Goal: Task Accomplishment & Management: Complete application form

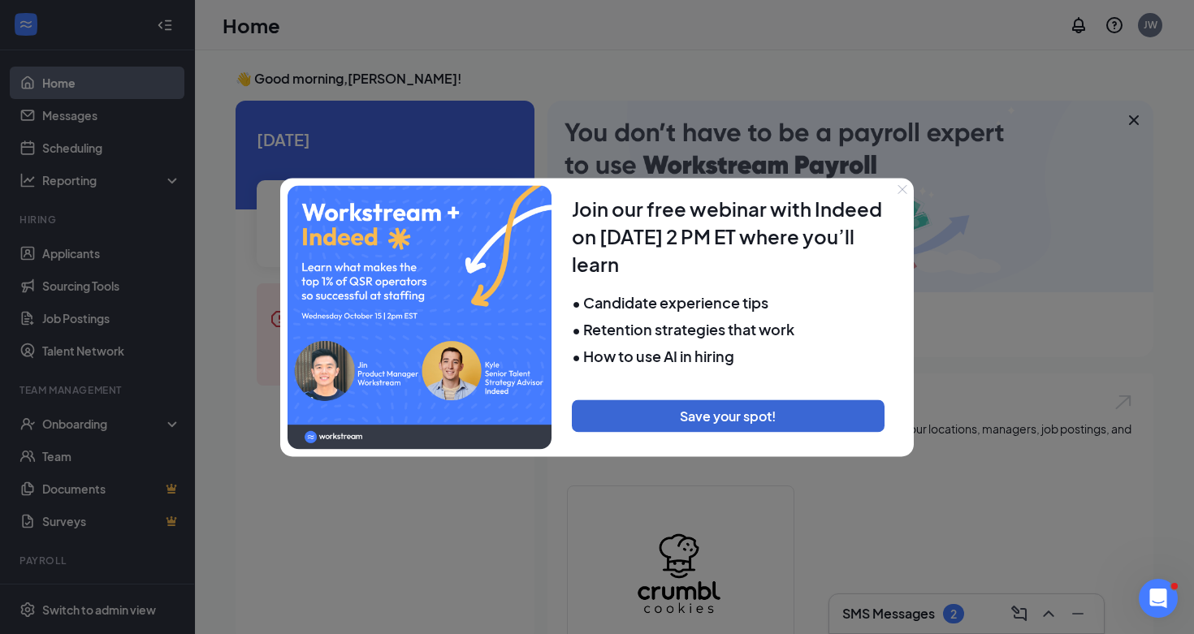
click at [902, 192] on icon "Close" at bounding box center [902, 189] width 10 height 10
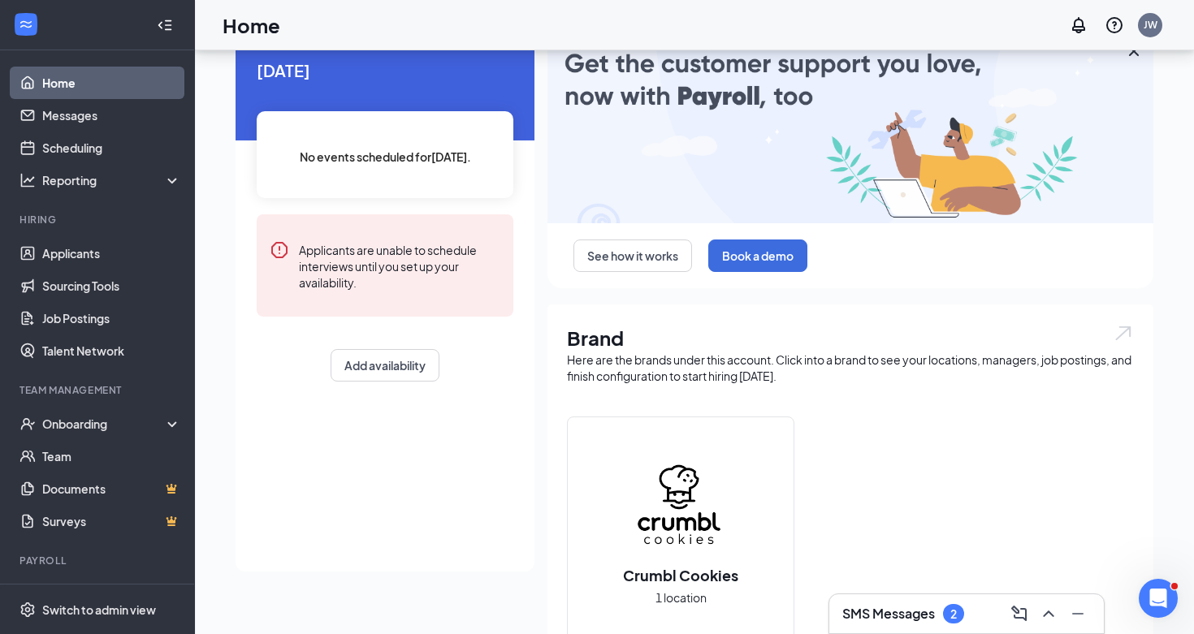
scroll to position [89, 0]
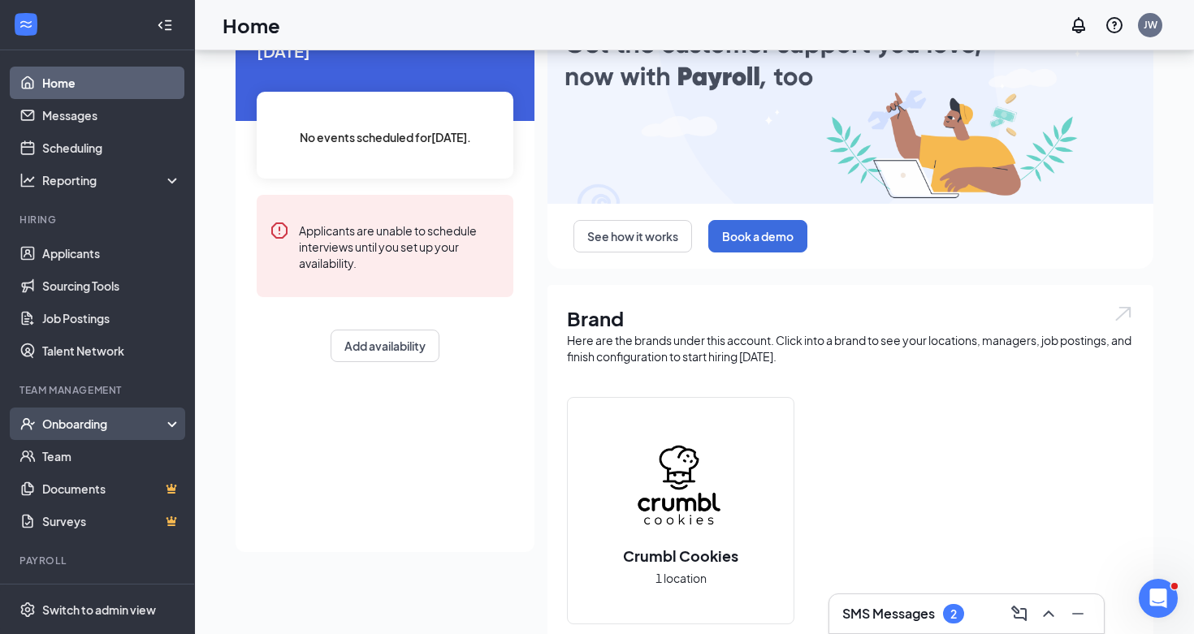
click at [102, 408] on div "Onboarding" at bounding box center [97, 424] width 195 height 32
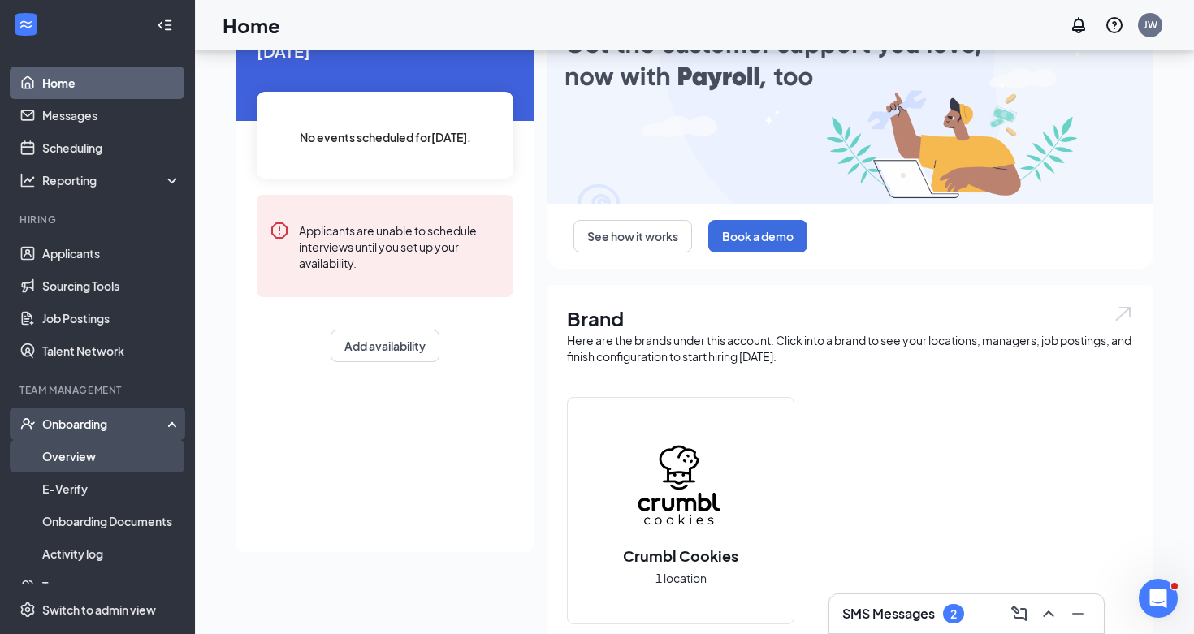
click at [125, 454] on link "Overview" at bounding box center [111, 456] width 139 height 32
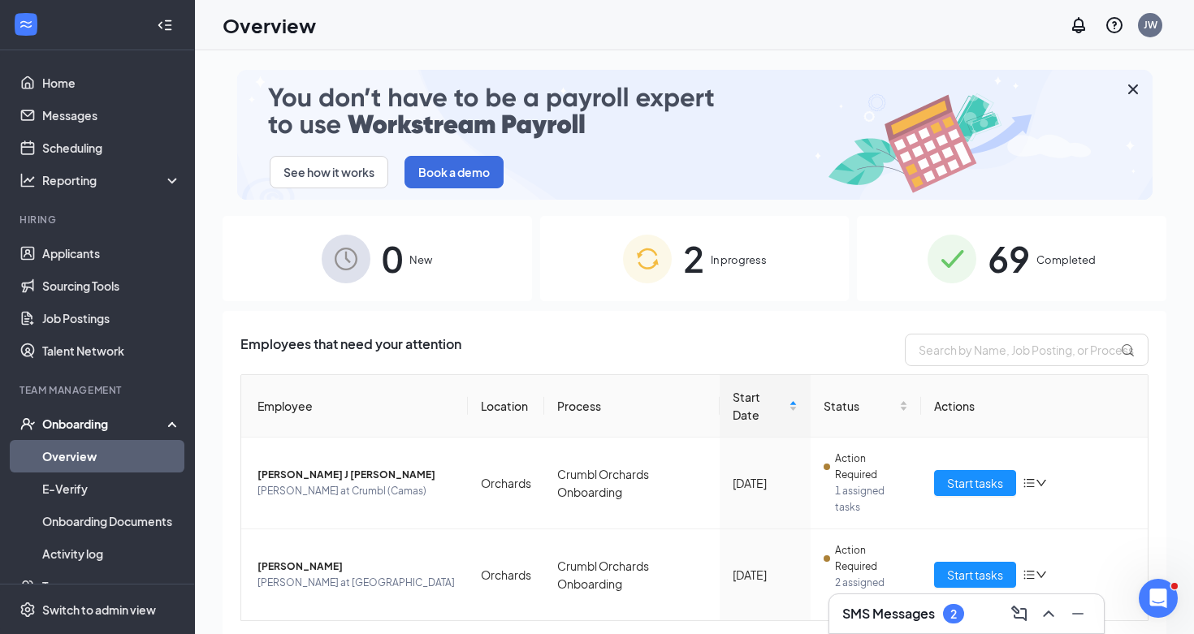
click at [680, 277] on div "2 In progress" at bounding box center [694, 258] width 309 height 85
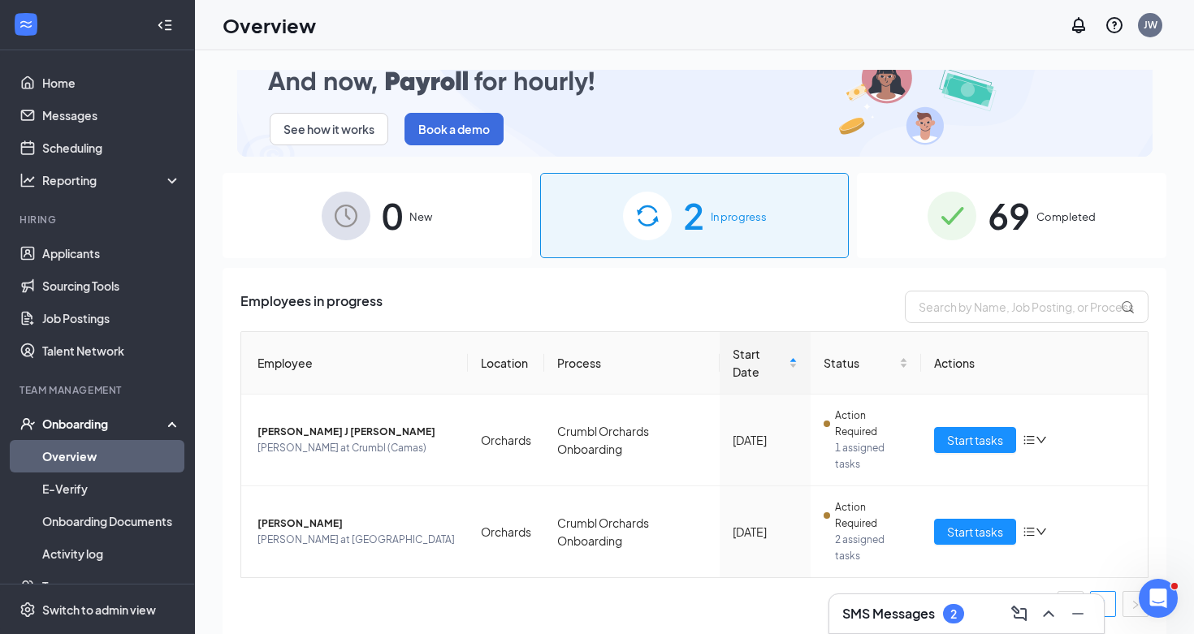
scroll to position [43, 0]
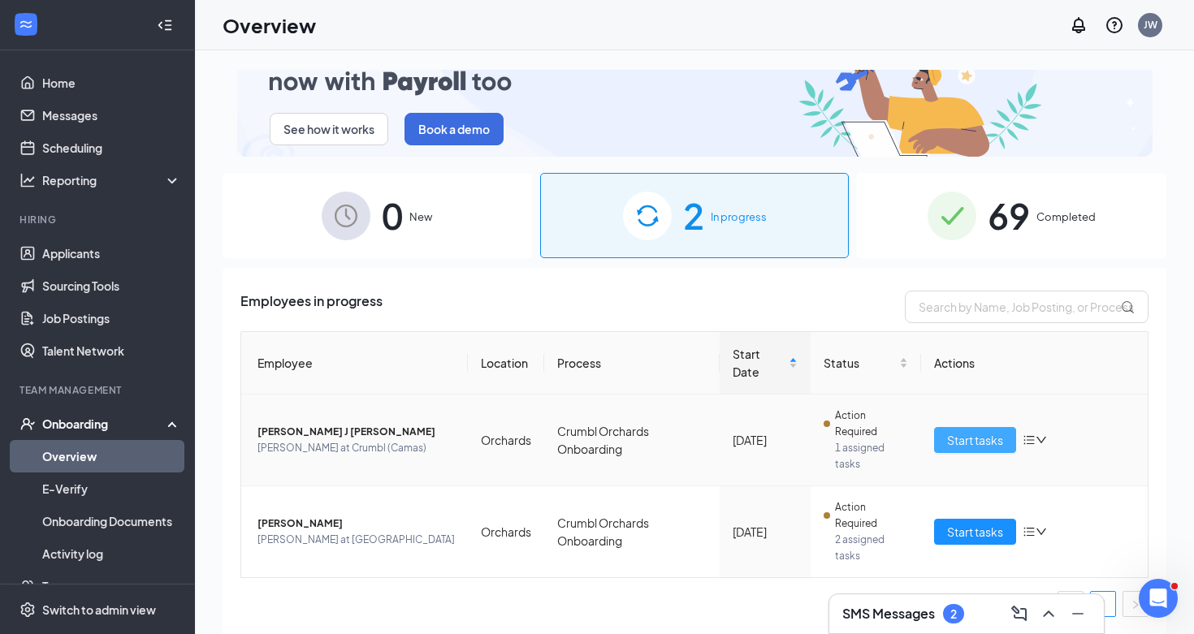
click at [983, 443] on span "Start tasks" at bounding box center [975, 440] width 56 height 18
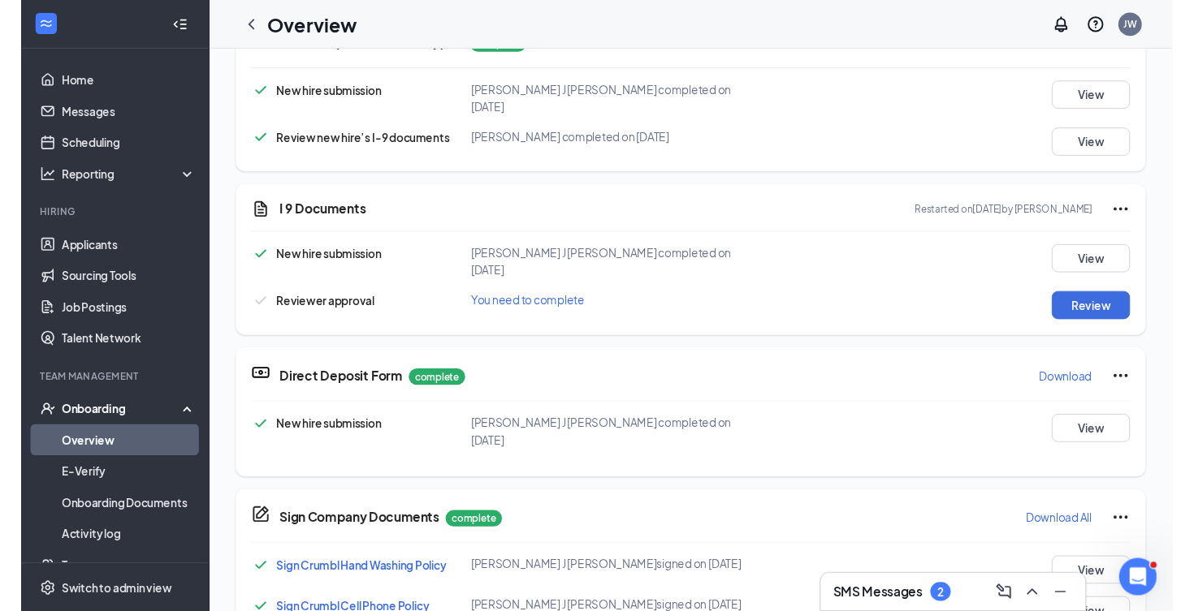
scroll to position [630, 0]
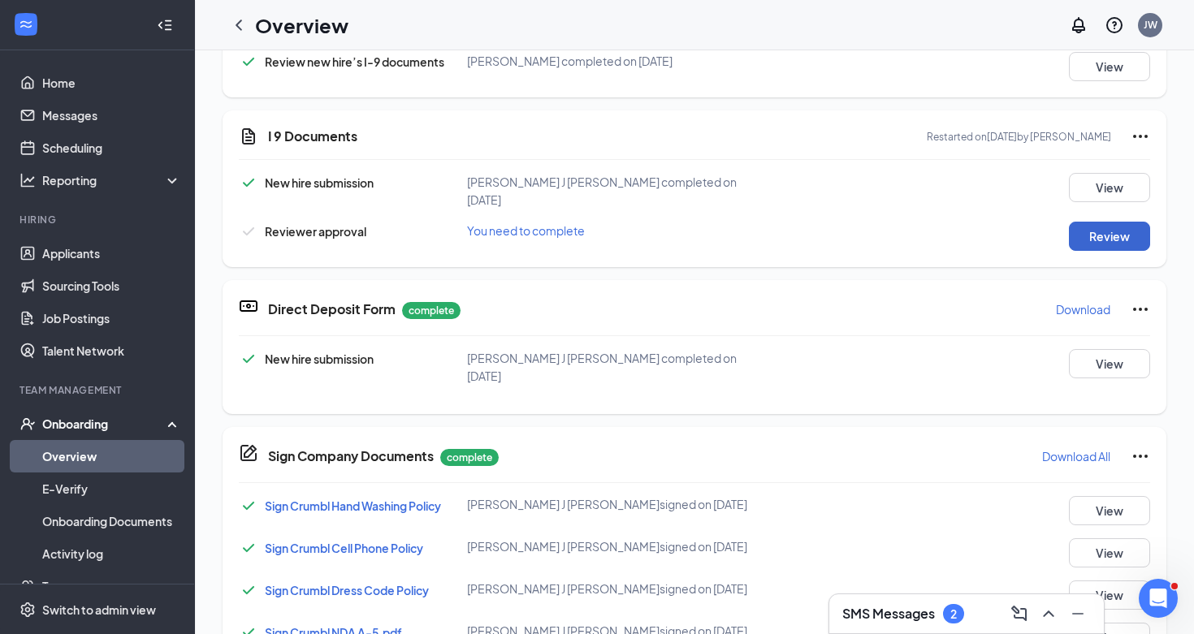
click at [1112, 222] on button "Review" at bounding box center [1109, 236] width 81 height 29
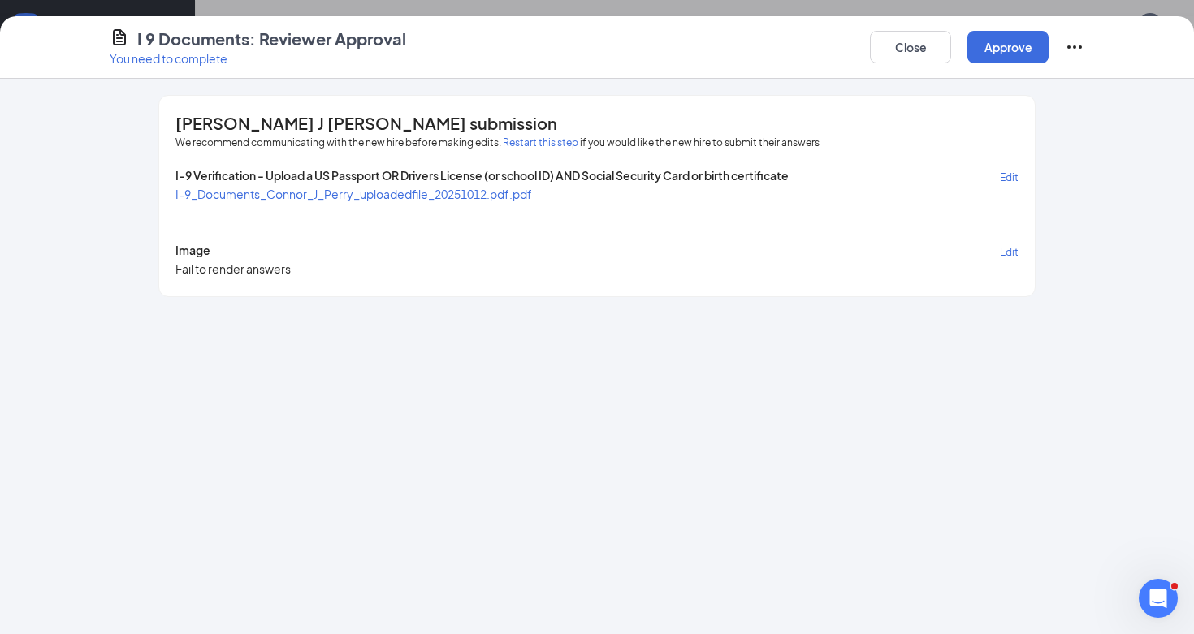
click at [489, 191] on span "I-9_Documents_Connor_J_Perry_uploadedfile_20251012.pdf.pdf" at bounding box center [353, 194] width 356 height 15
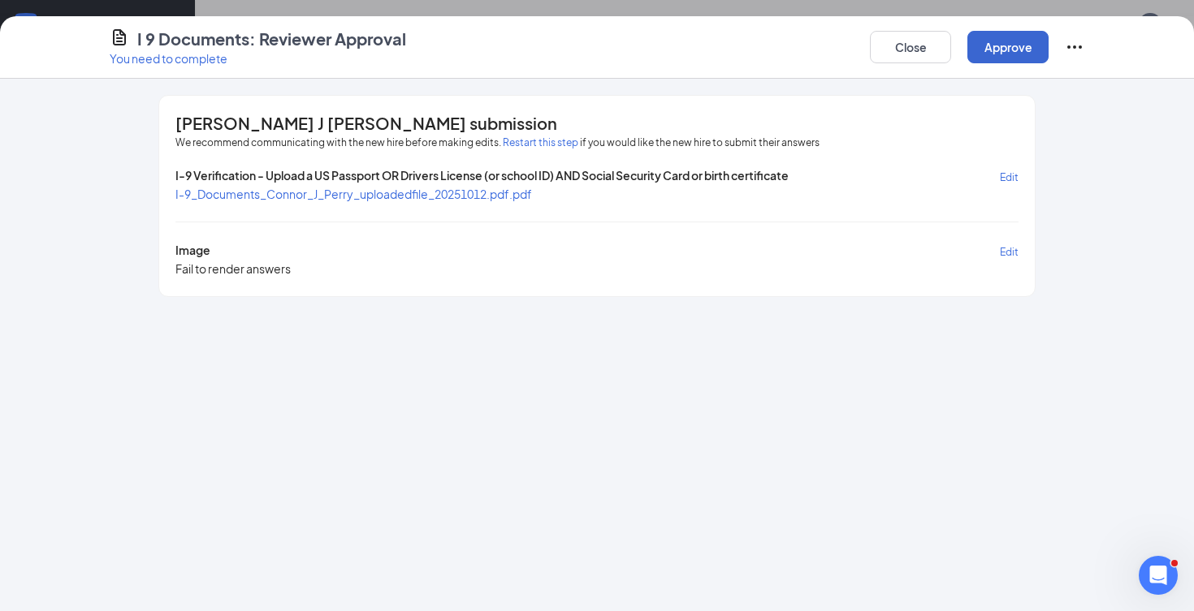
click at [1004, 47] on button "Approve" at bounding box center [1007, 47] width 81 height 32
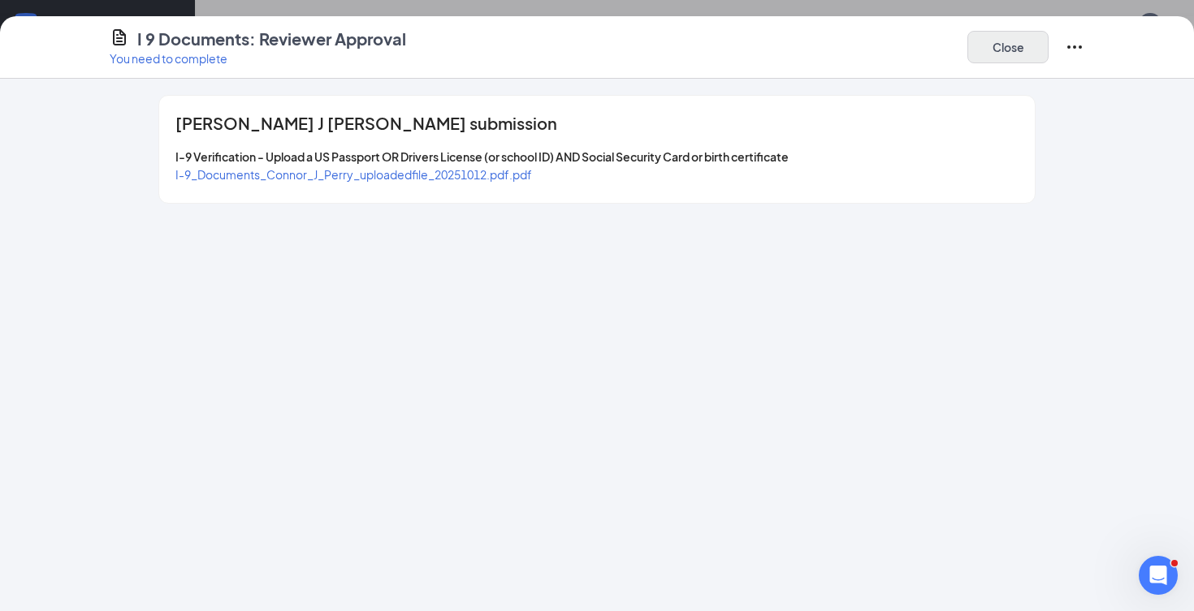
click at [1006, 50] on button "Close" at bounding box center [1007, 47] width 81 height 32
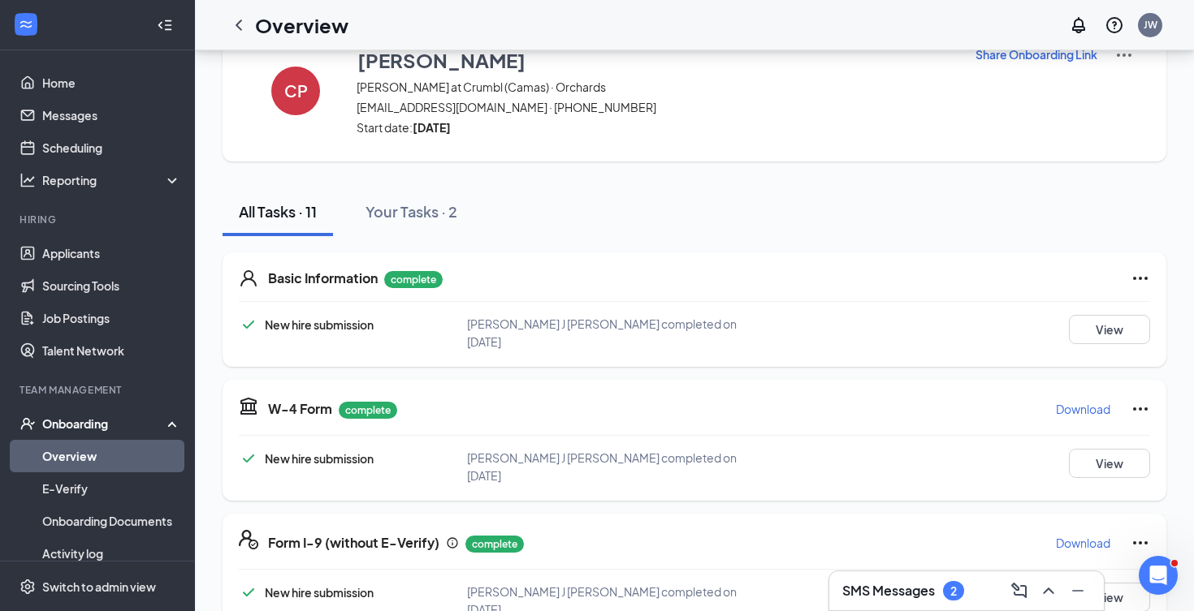
scroll to position [0, 0]
click at [131, 451] on link "Overview" at bounding box center [111, 456] width 139 height 32
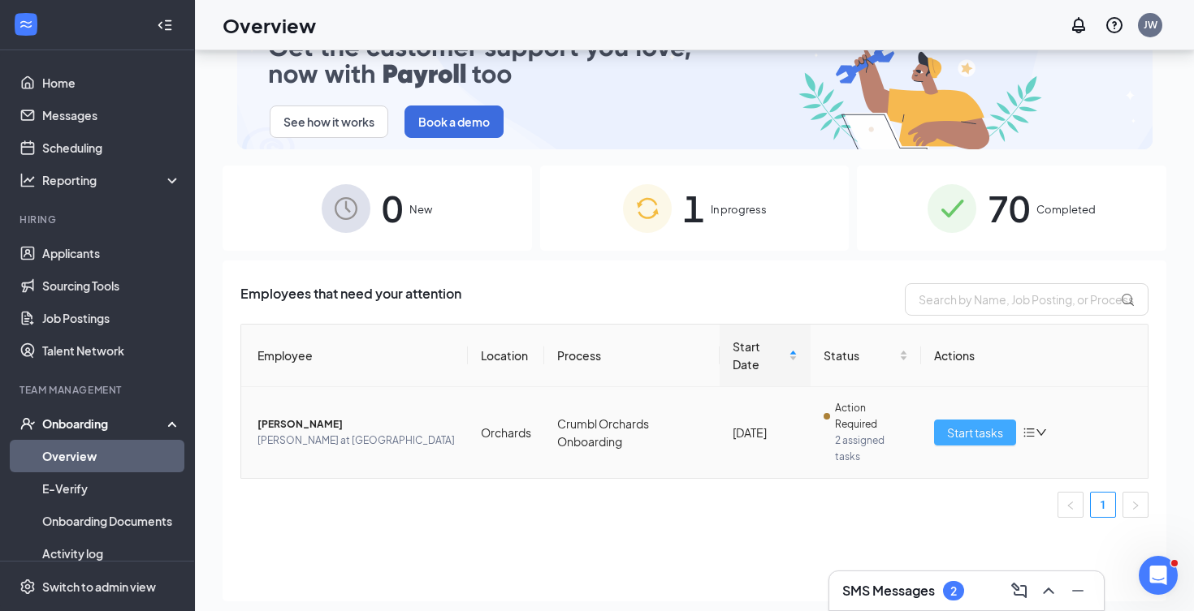
click at [978, 430] on span "Start tasks" at bounding box center [975, 433] width 56 height 18
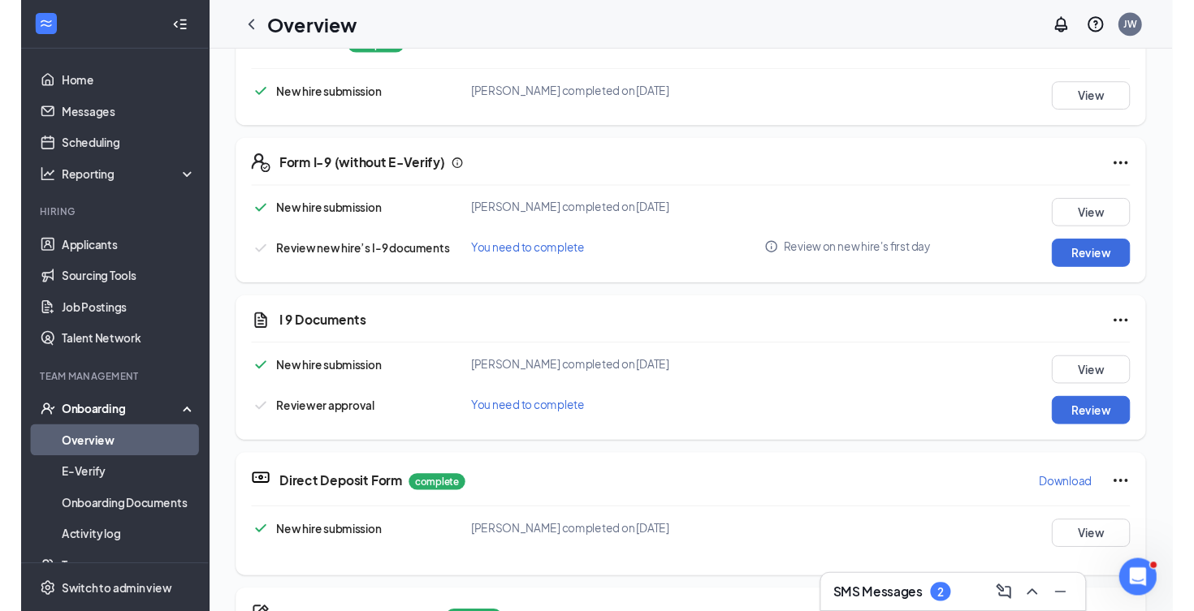
scroll to position [438, 0]
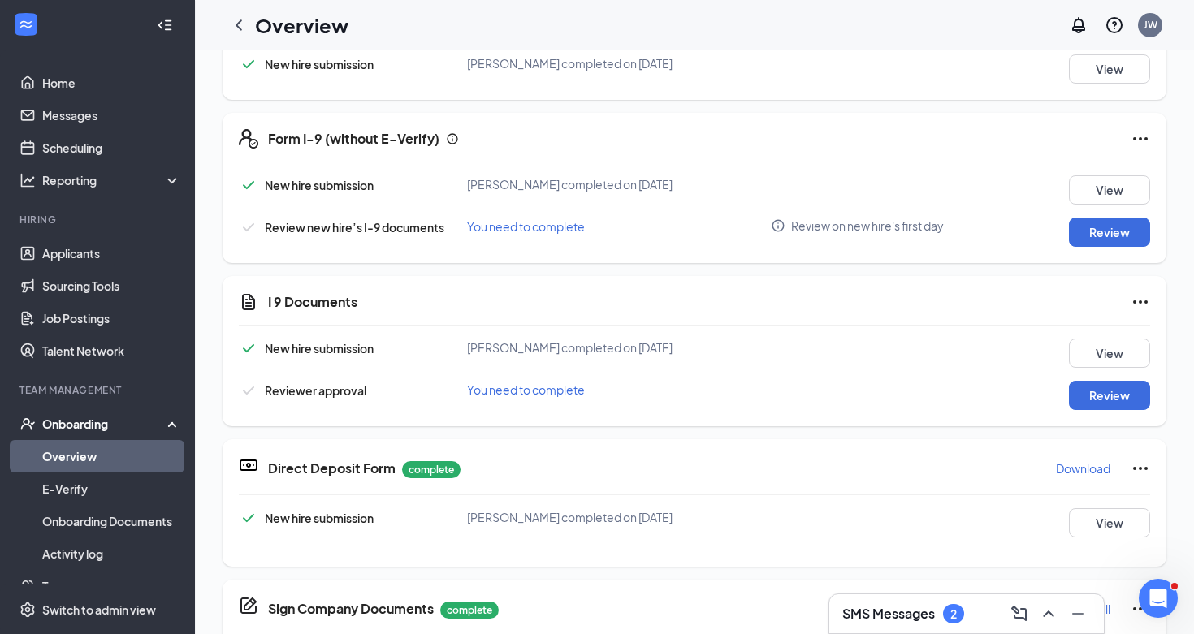
click at [1106, 411] on div "I 9 Documents New hire submission [PERSON_NAME] completed on [DATE] View Review…" at bounding box center [694, 351] width 944 height 150
click at [1104, 399] on button "Review" at bounding box center [1109, 395] width 81 height 29
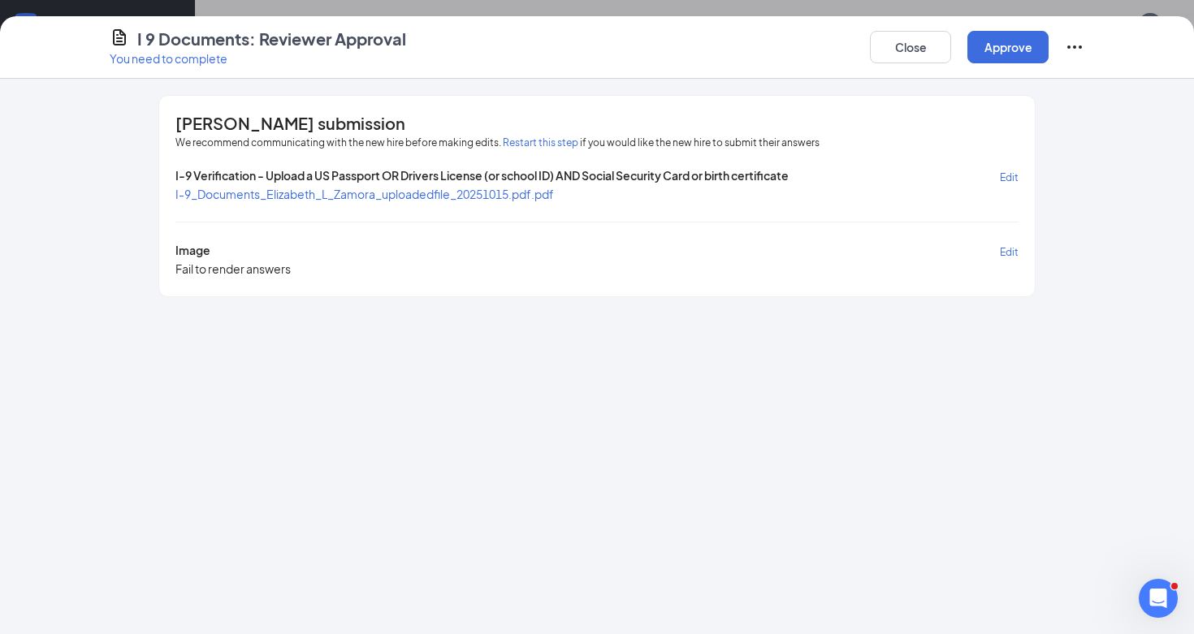
click at [534, 195] on span "I-9_Documents_Elizabeth_L_Zamora_uploadedfile_20251015.pdf.pdf" at bounding box center [364, 194] width 378 height 15
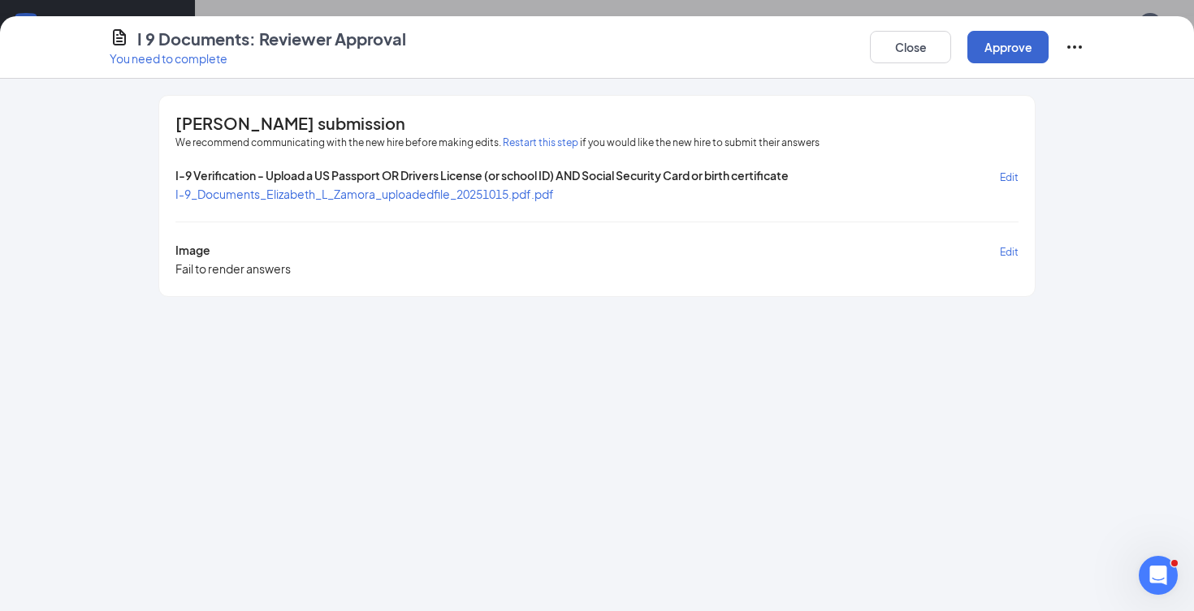
click at [1004, 48] on button "Approve" at bounding box center [1007, 47] width 81 height 32
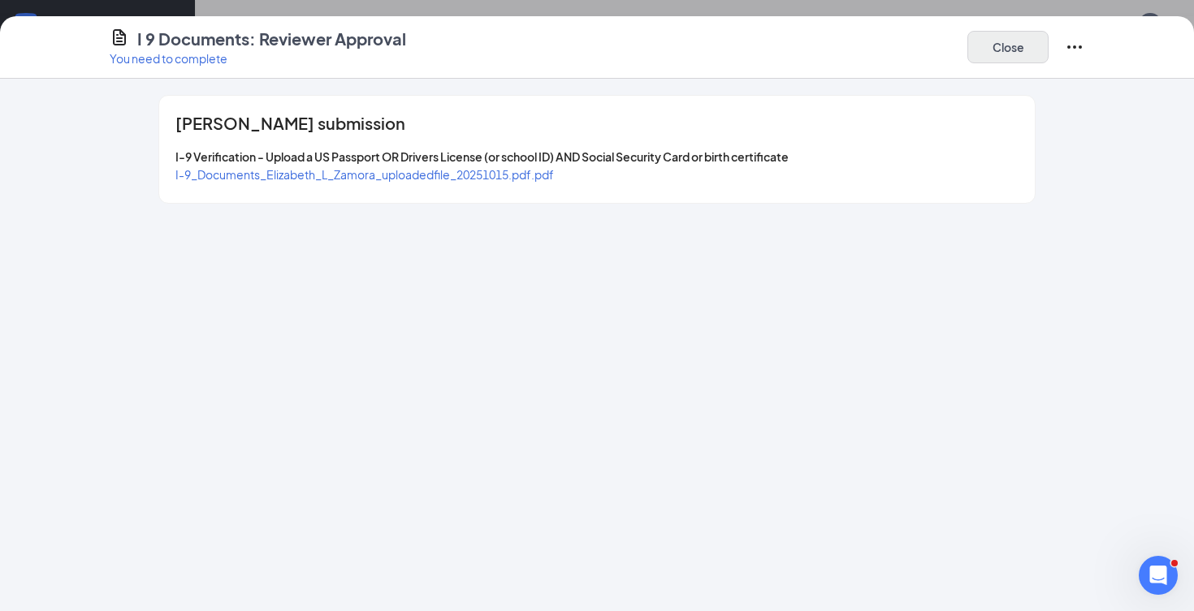
click at [1030, 42] on button "Close" at bounding box center [1007, 47] width 81 height 32
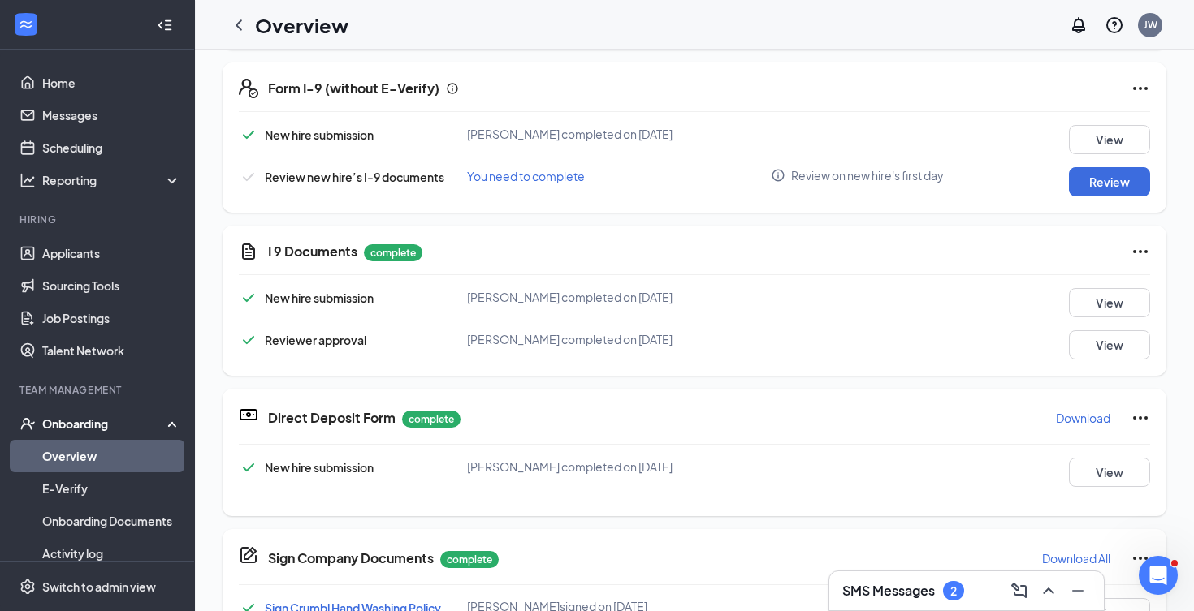
scroll to position [236, 0]
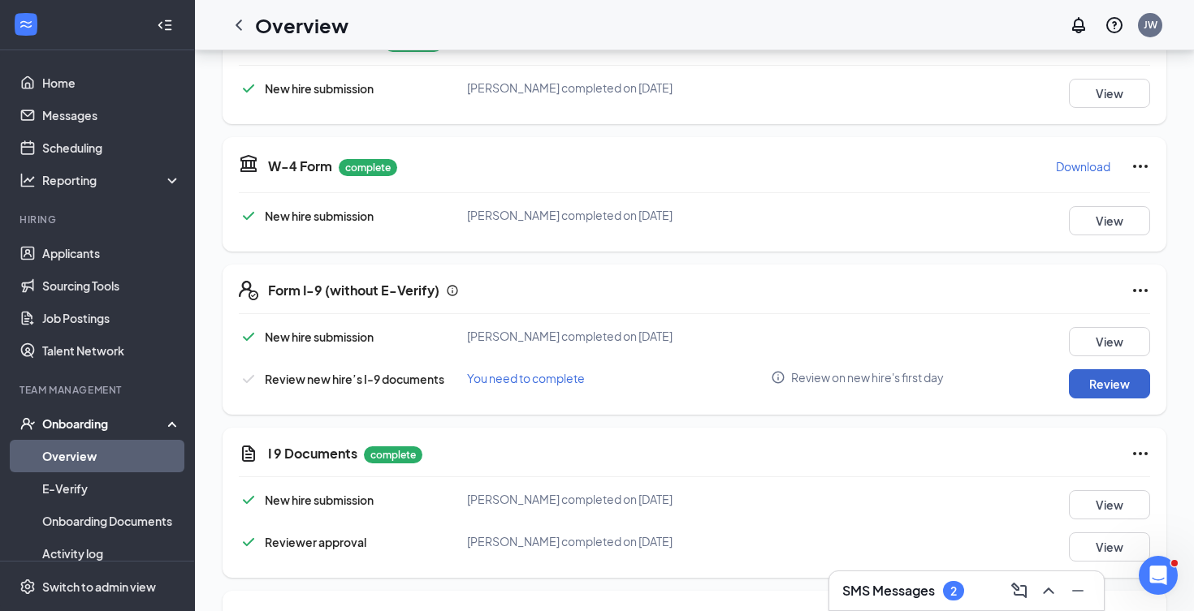
click at [1110, 384] on button "Review" at bounding box center [1109, 383] width 81 height 29
type input "[DATE]"
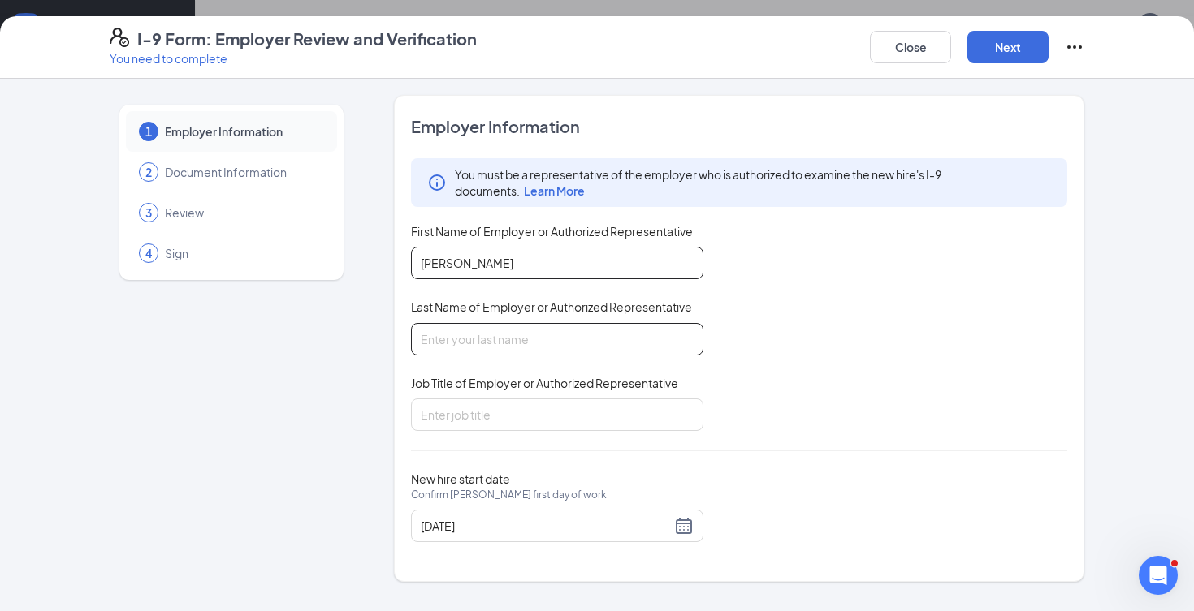
type input "[PERSON_NAME]"
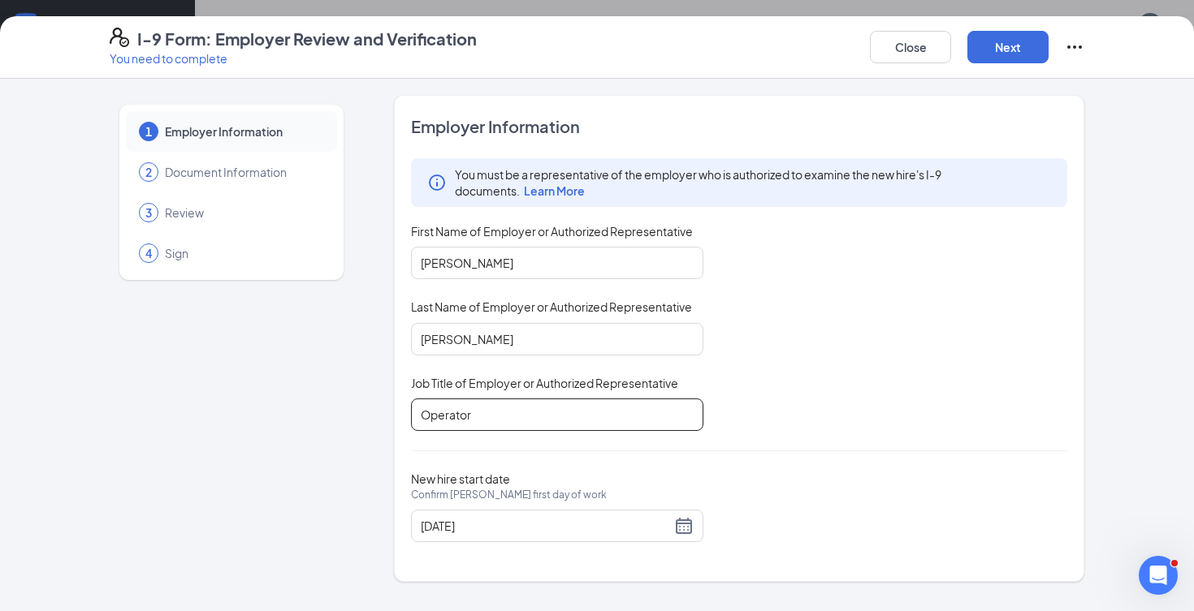
scroll to position [322, 0]
type input "Operator"
click at [996, 52] on button "Next" at bounding box center [1007, 47] width 81 height 32
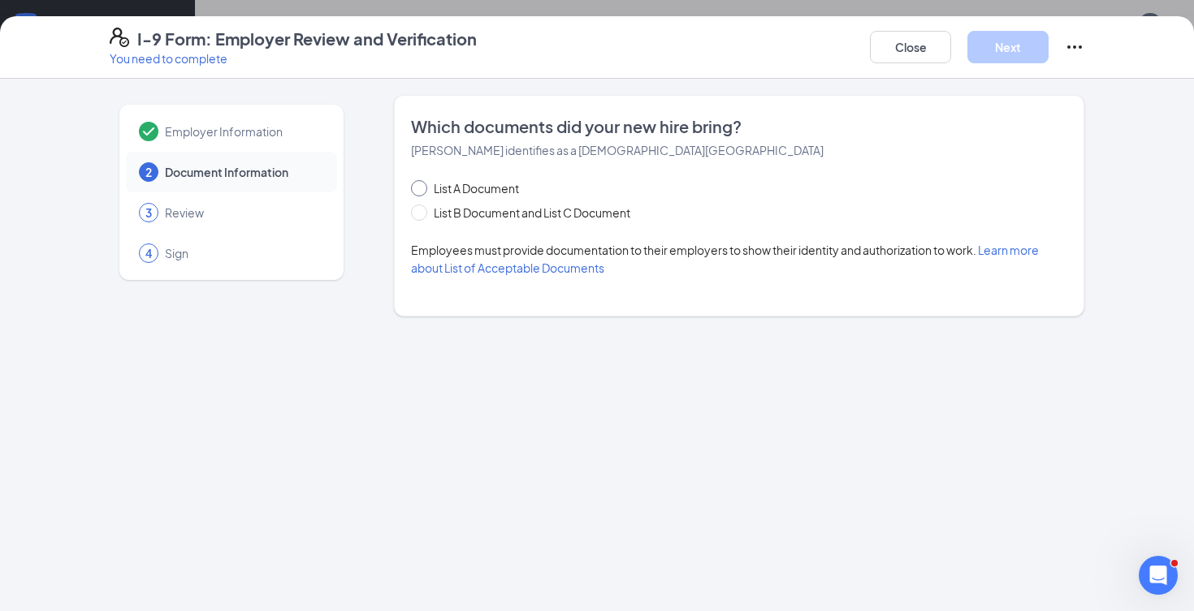
click at [417, 192] on span at bounding box center [419, 188] width 16 height 16
click at [417, 192] on input "List A Document" at bounding box center [416, 185] width 11 height 11
radio input "true"
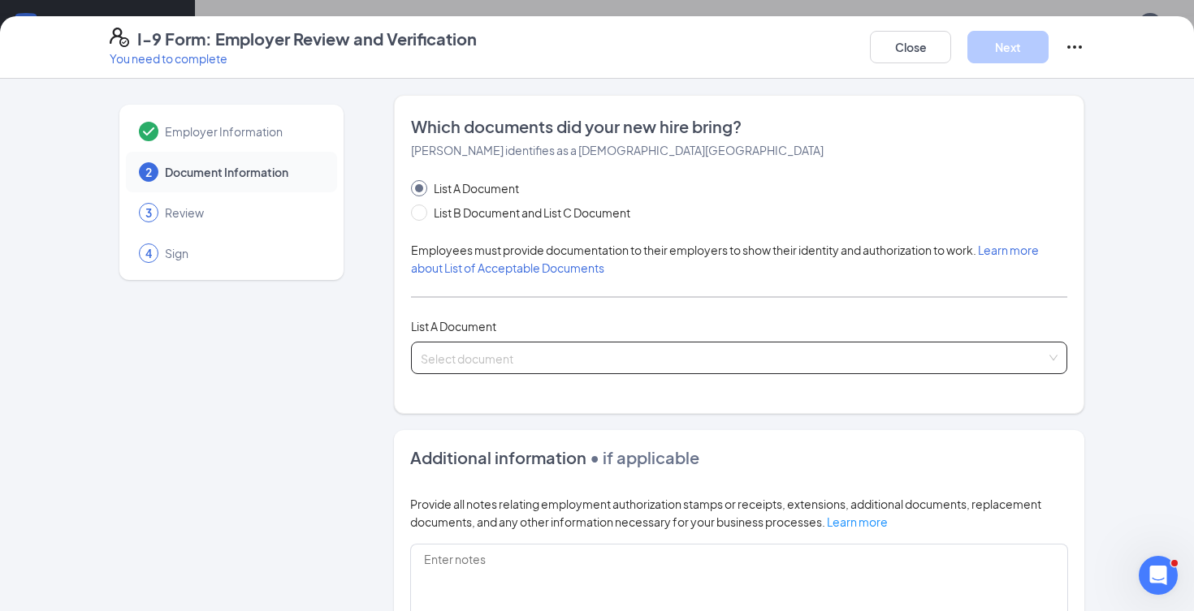
click at [506, 354] on input "search" at bounding box center [733, 355] width 625 height 24
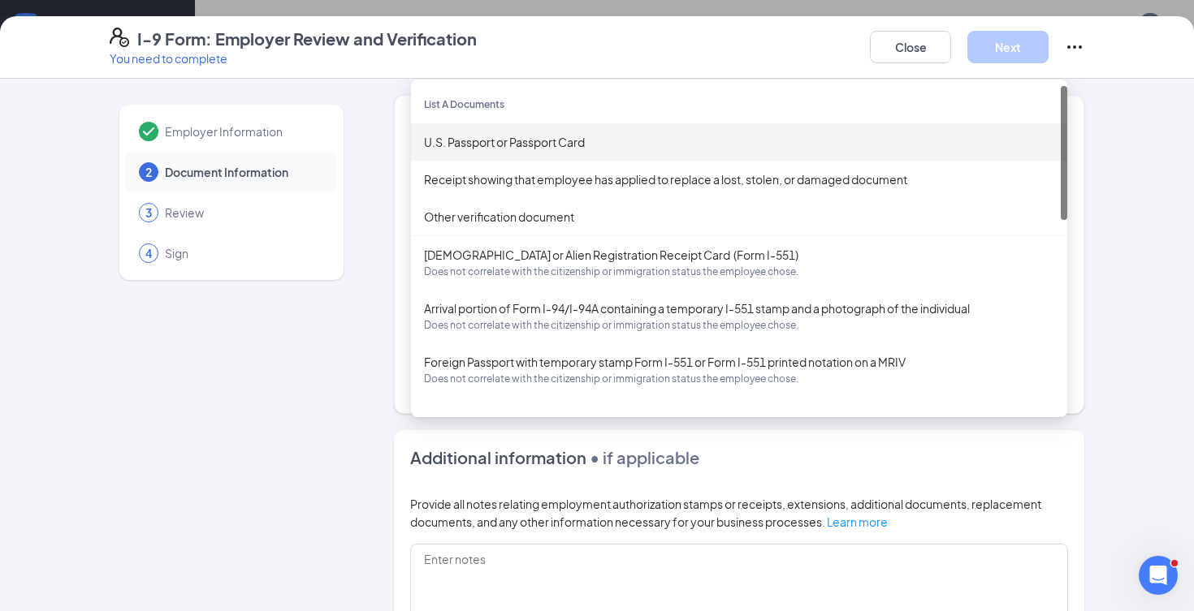
click at [520, 139] on div "U.S. Passport or Passport Card" at bounding box center [739, 142] width 630 height 18
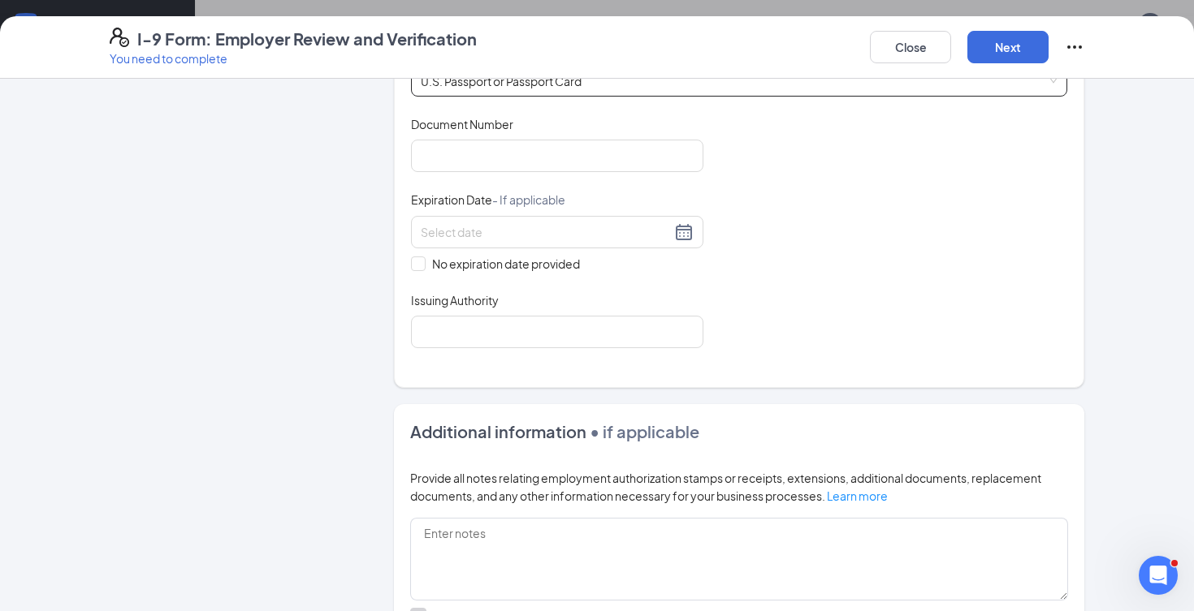
scroll to position [279, 0]
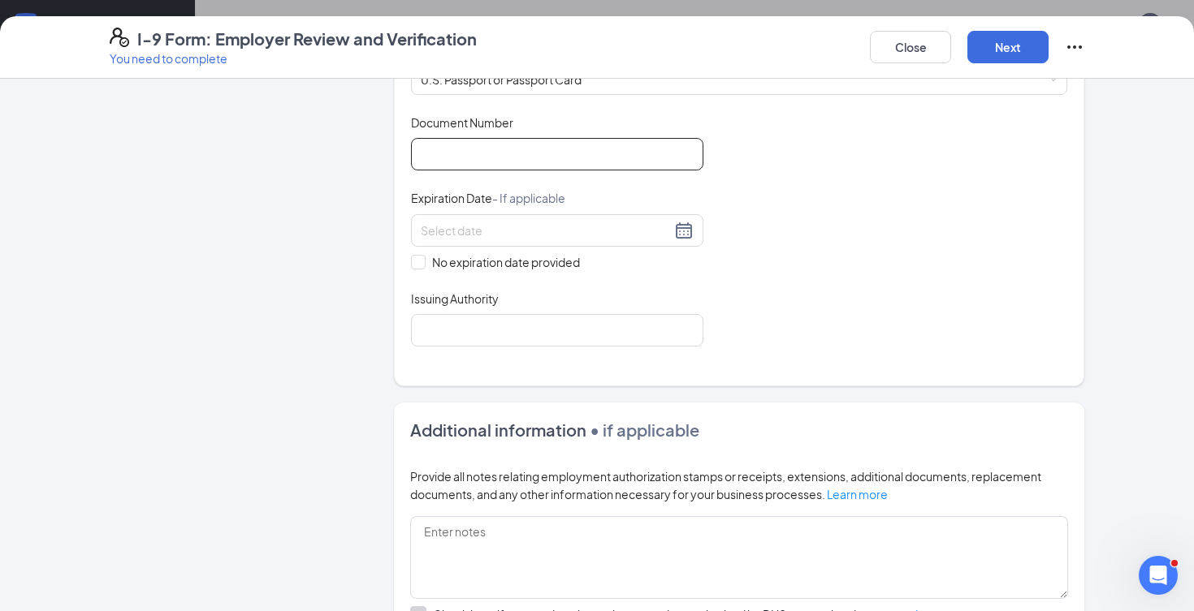
click at [511, 153] on input "Document Number" at bounding box center [557, 154] width 292 height 32
type input "A12914311"
click at [681, 225] on div at bounding box center [557, 230] width 273 height 19
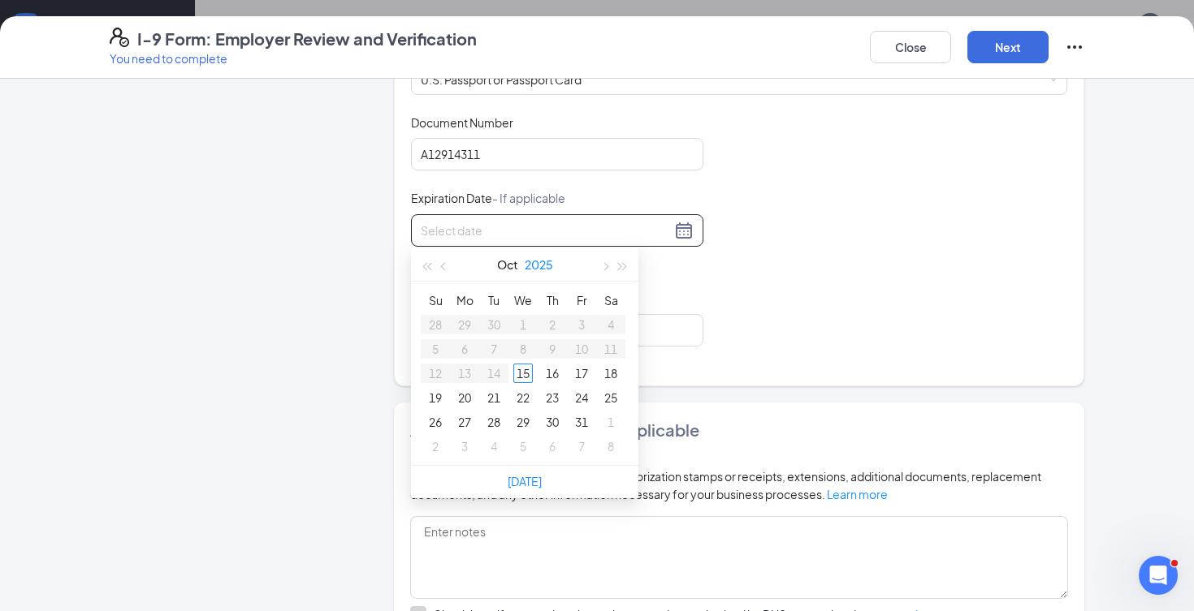
click at [543, 260] on button "2025" at bounding box center [539, 264] width 28 height 32
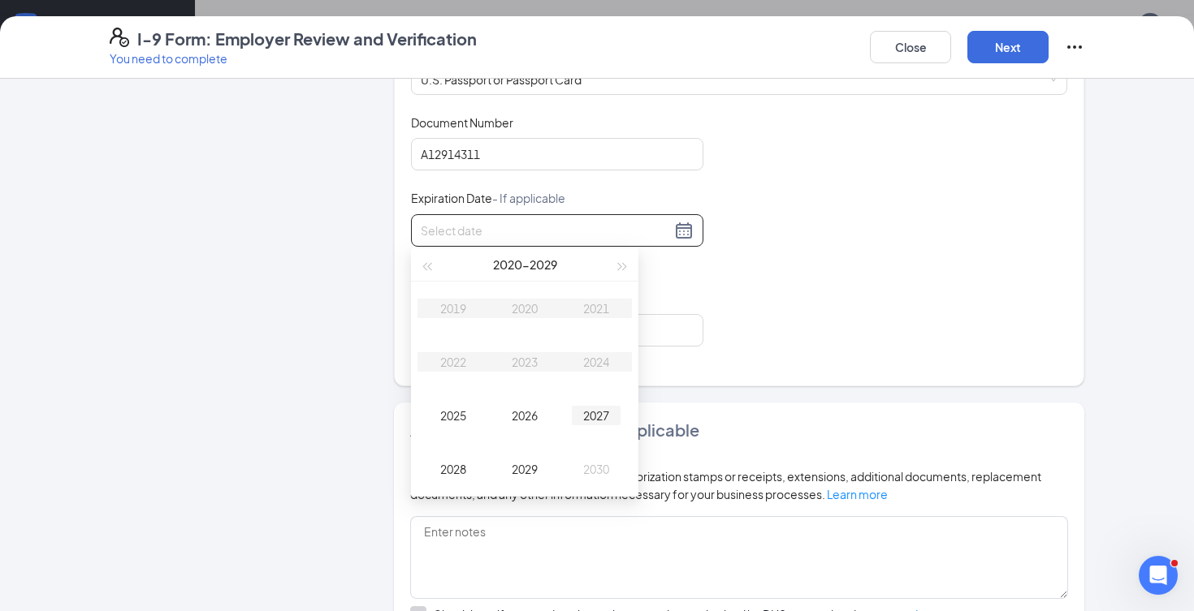
type input "[DATE]"
click at [620, 272] on button "button" at bounding box center [623, 264] width 18 height 32
type input "[DATE]"
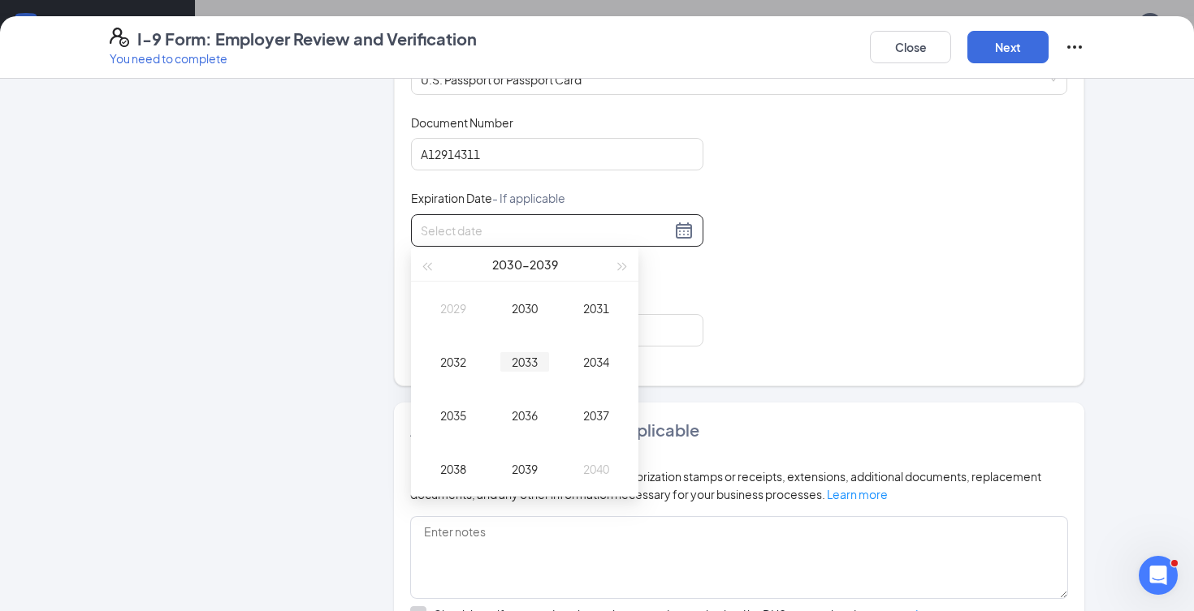
type input "[DATE]"
click at [530, 365] on div "2033" at bounding box center [524, 361] width 49 height 19
type input "[DATE]"
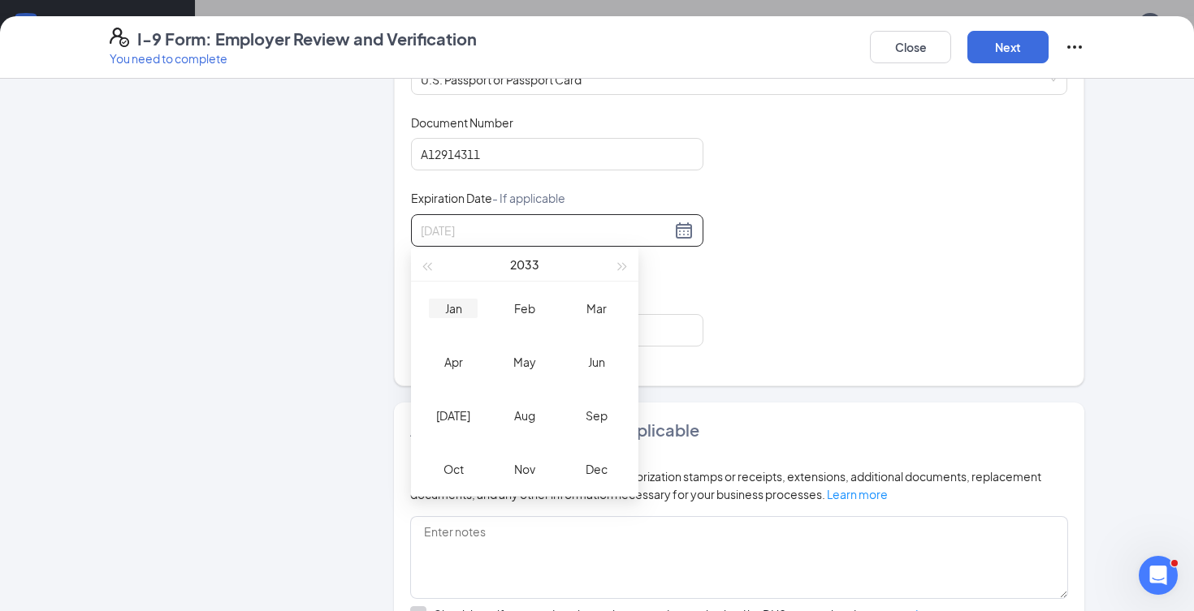
click at [456, 316] on div "Jan" at bounding box center [453, 308] width 49 height 19
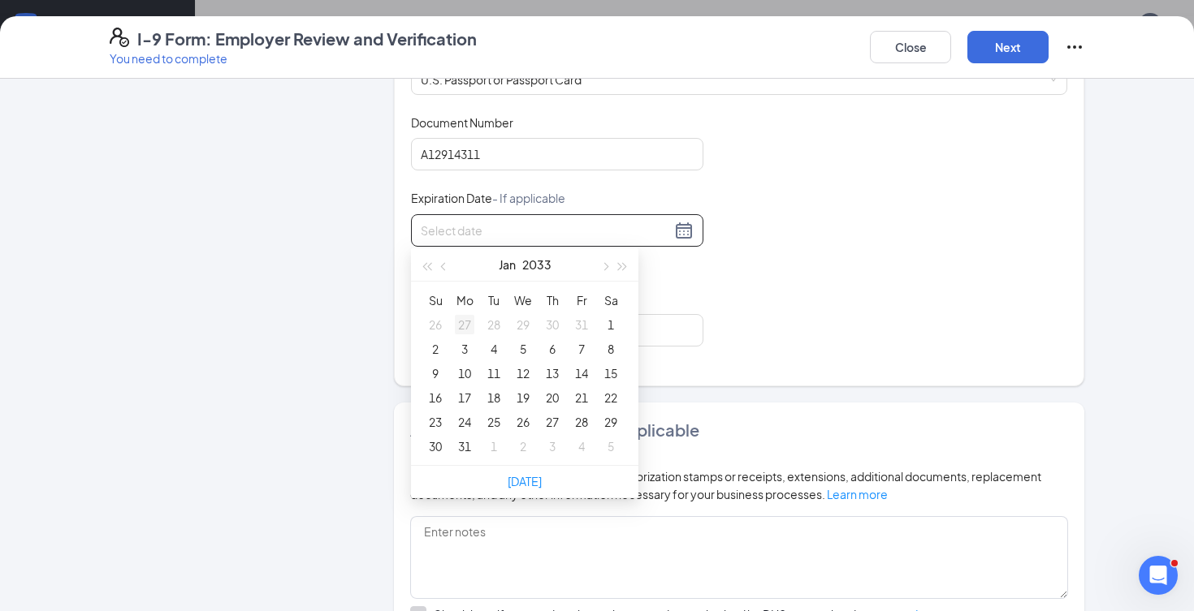
type input "[DATE]"
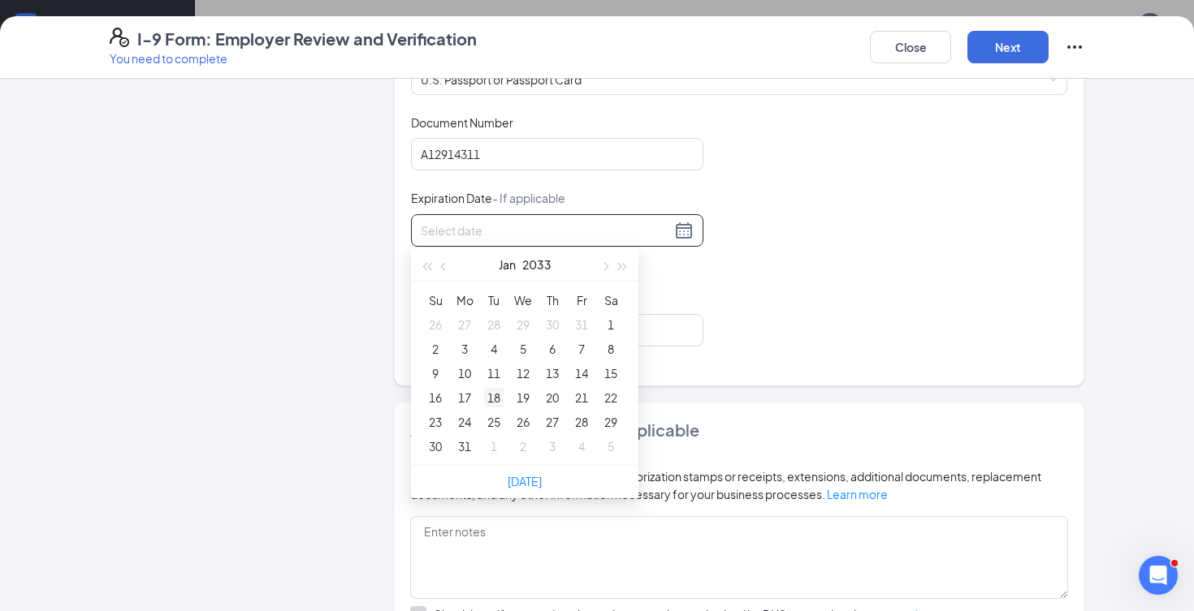
type input "[DATE]"
click at [495, 391] on div "18" at bounding box center [493, 397] width 19 height 19
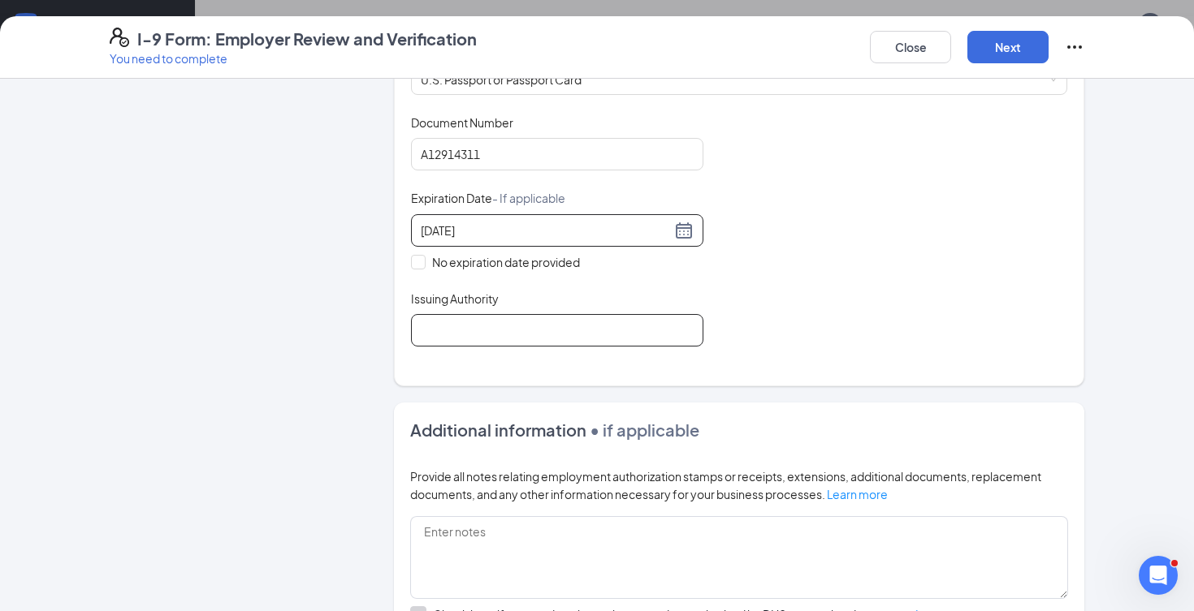
click at [447, 336] on input "Issuing Authority" at bounding box center [557, 330] width 292 height 32
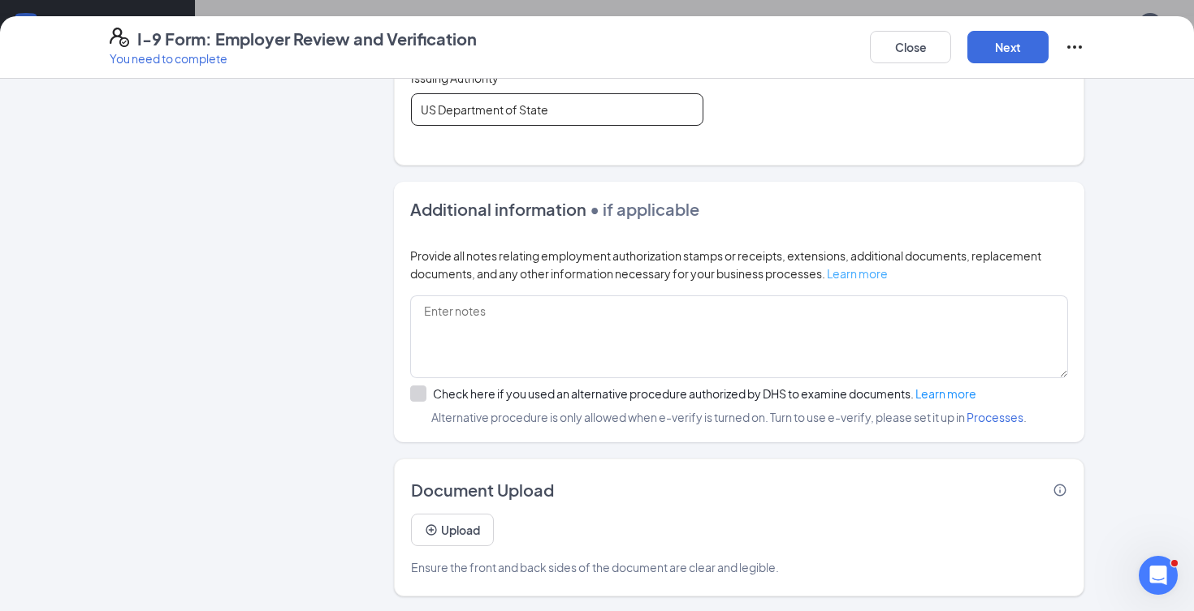
scroll to position [449, 0]
type input "US Department of State"
click at [996, 47] on button "Next" at bounding box center [1007, 47] width 81 height 32
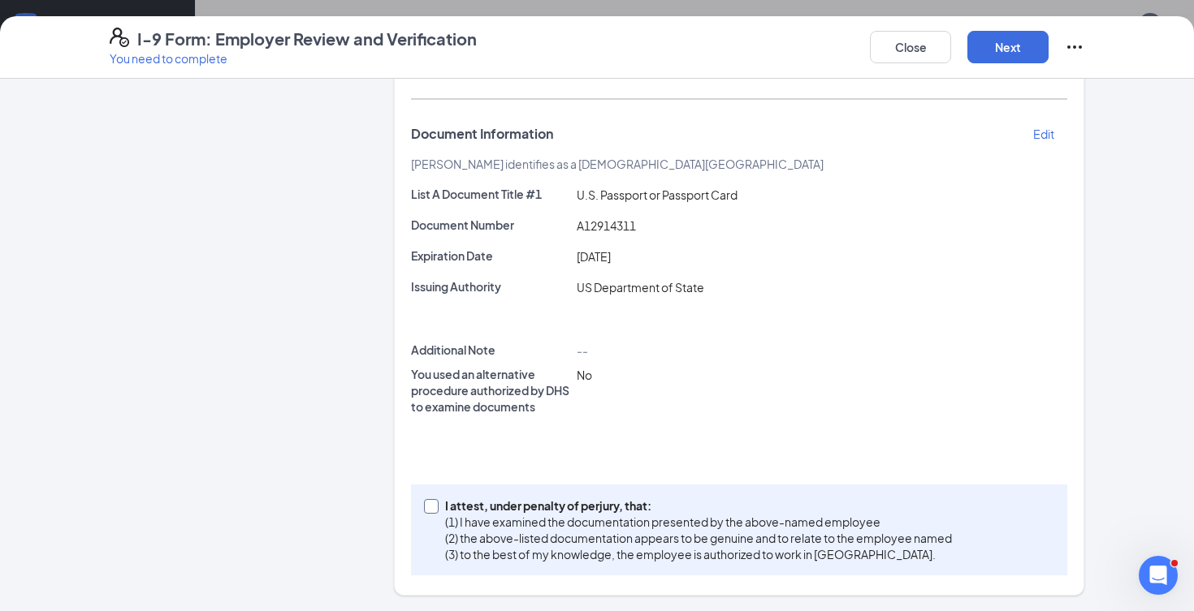
click at [436, 508] on span at bounding box center [431, 506] width 15 height 15
click at [435, 508] on input "I attest, under penalty of [PERSON_NAME], that: (1) I have examined the documen…" at bounding box center [429, 504] width 11 height 11
checkbox input "true"
click at [997, 48] on button "Next" at bounding box center [1007, 47] width 81 height 32
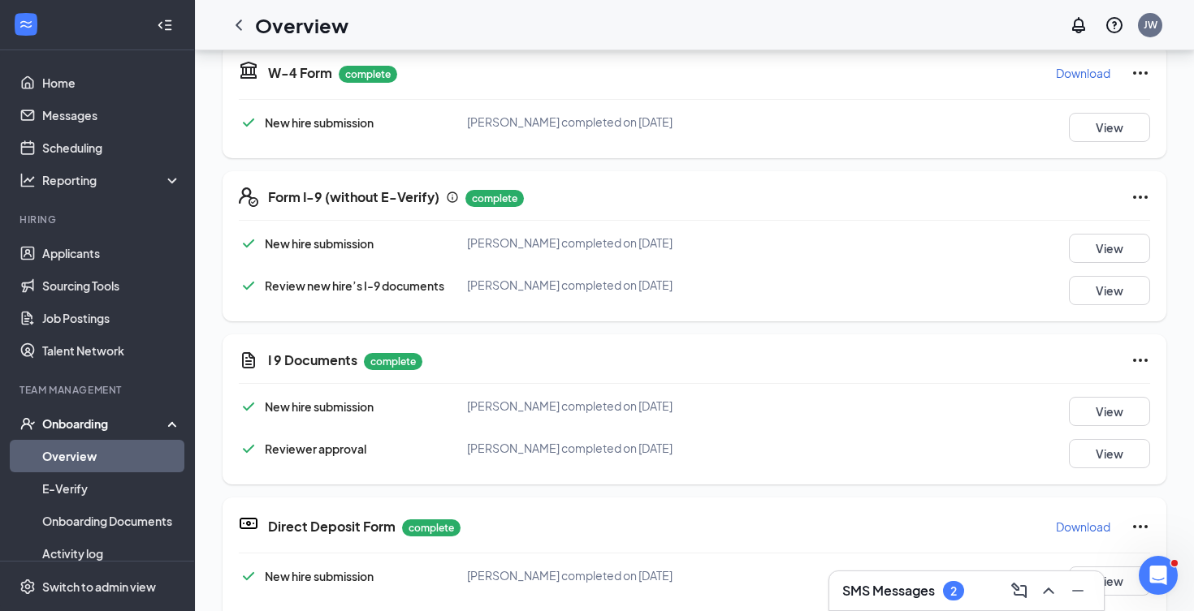
scroll to position [478, 0]
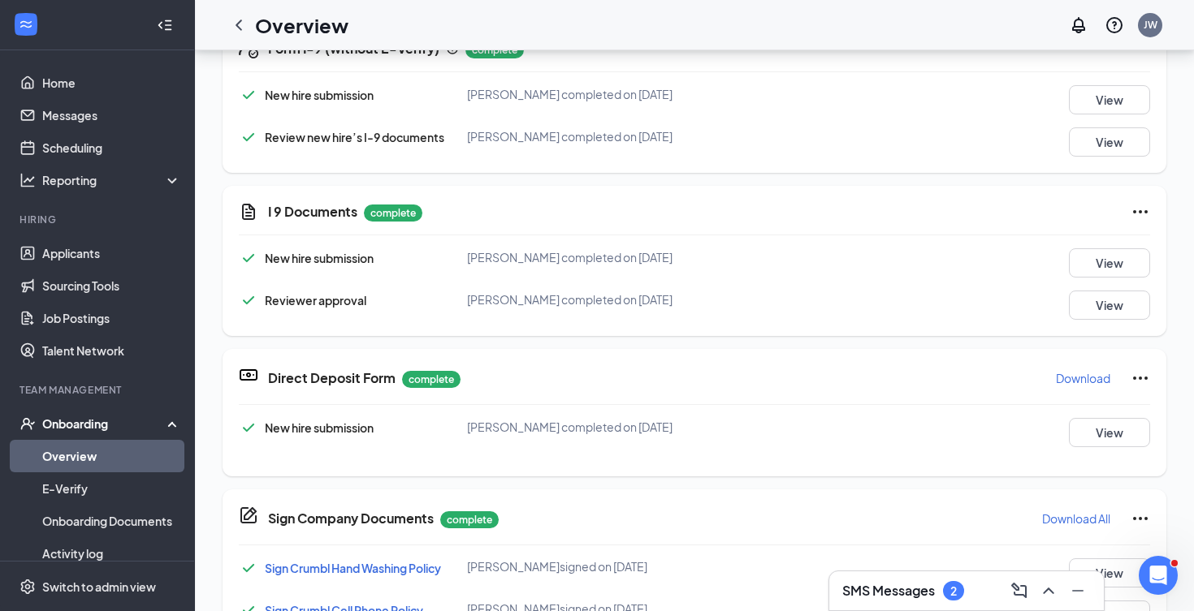
click at [145, 454] on link "Overview" at bounding box center [111, 456] width 139 height 32
